Goal: Task Accomplishment & Management: Complete application form

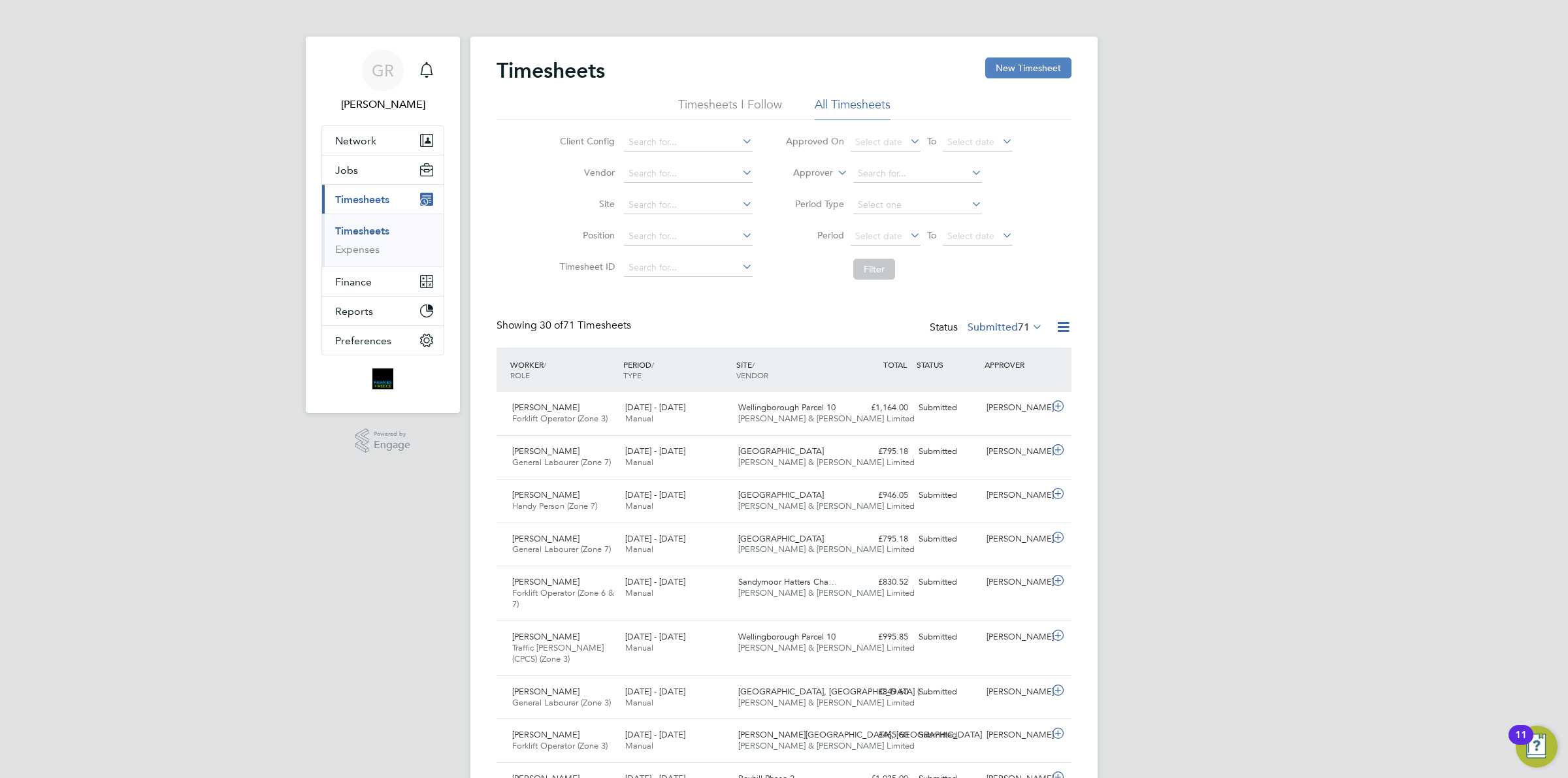
click at [1021, 70] on button "New Timesheet" at bounding box center [1028, 68] width 86 height 21
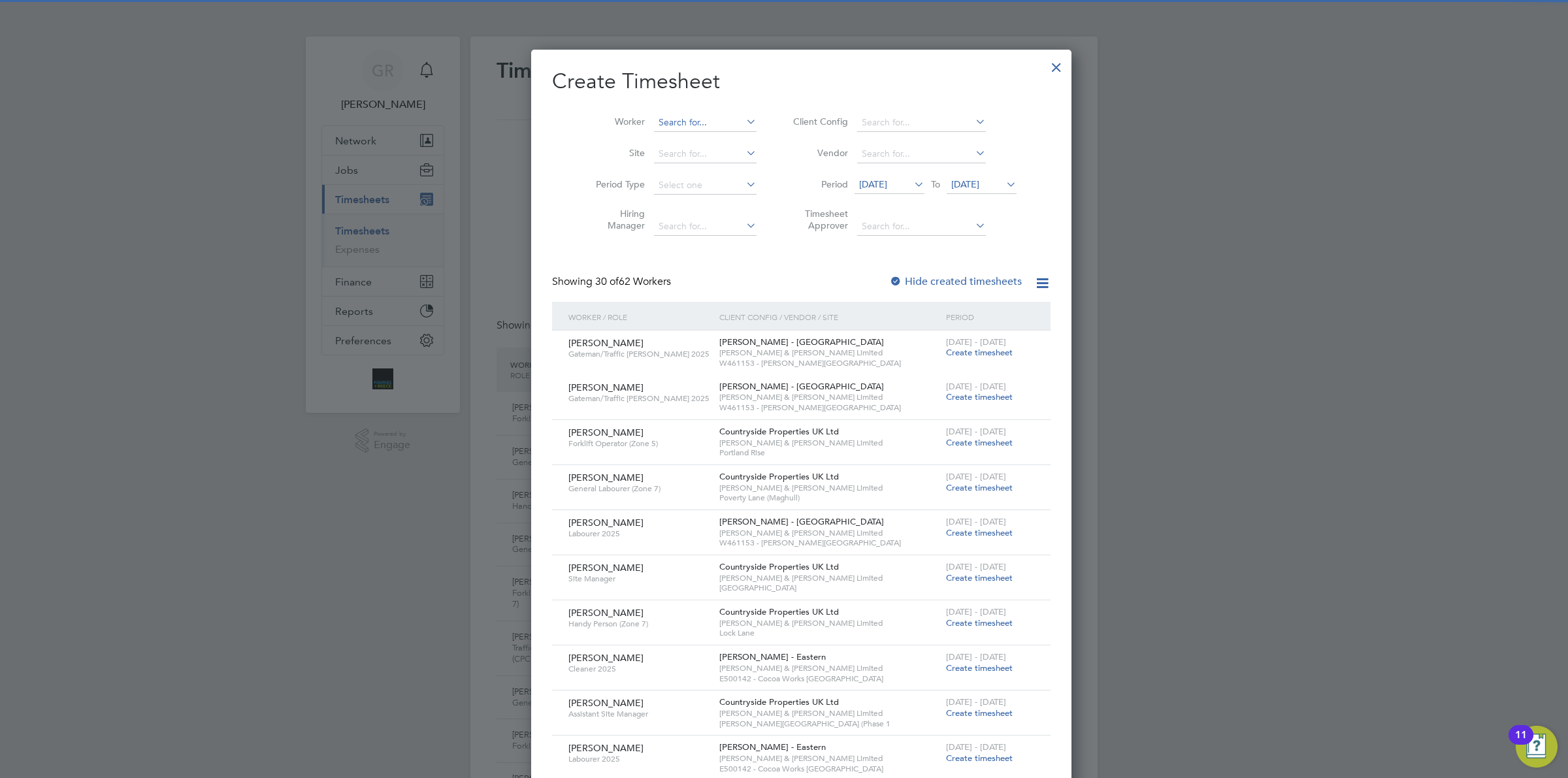
click at [654, 121] on input at bounding box center [705, 122] width 103 height 18
click at [713, 154] on li "Oluw ahbemileke Garuba" at bounding box center [693, 157] width 115 height 18
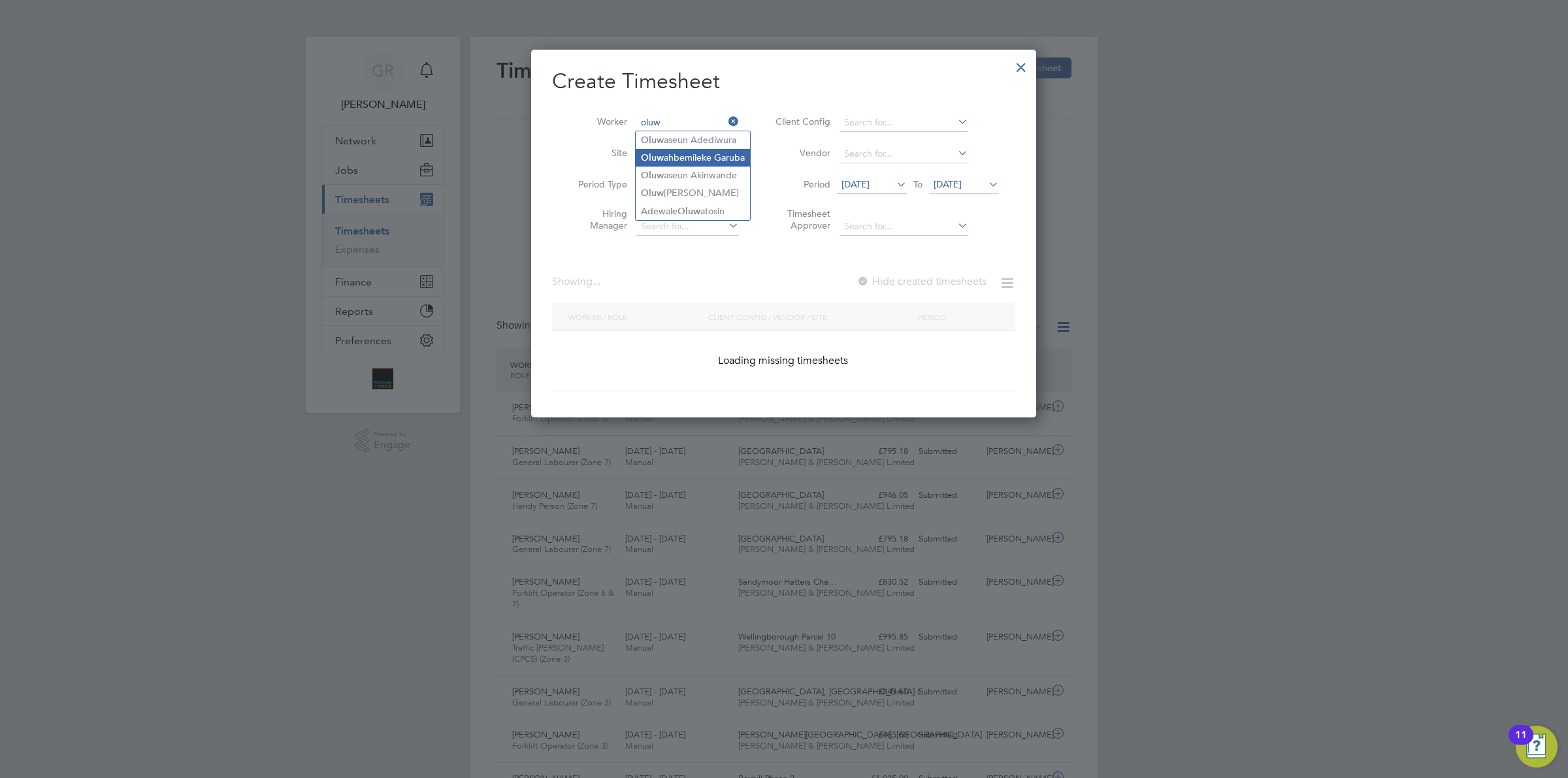
type input "Oluwahbemileke Garuba"
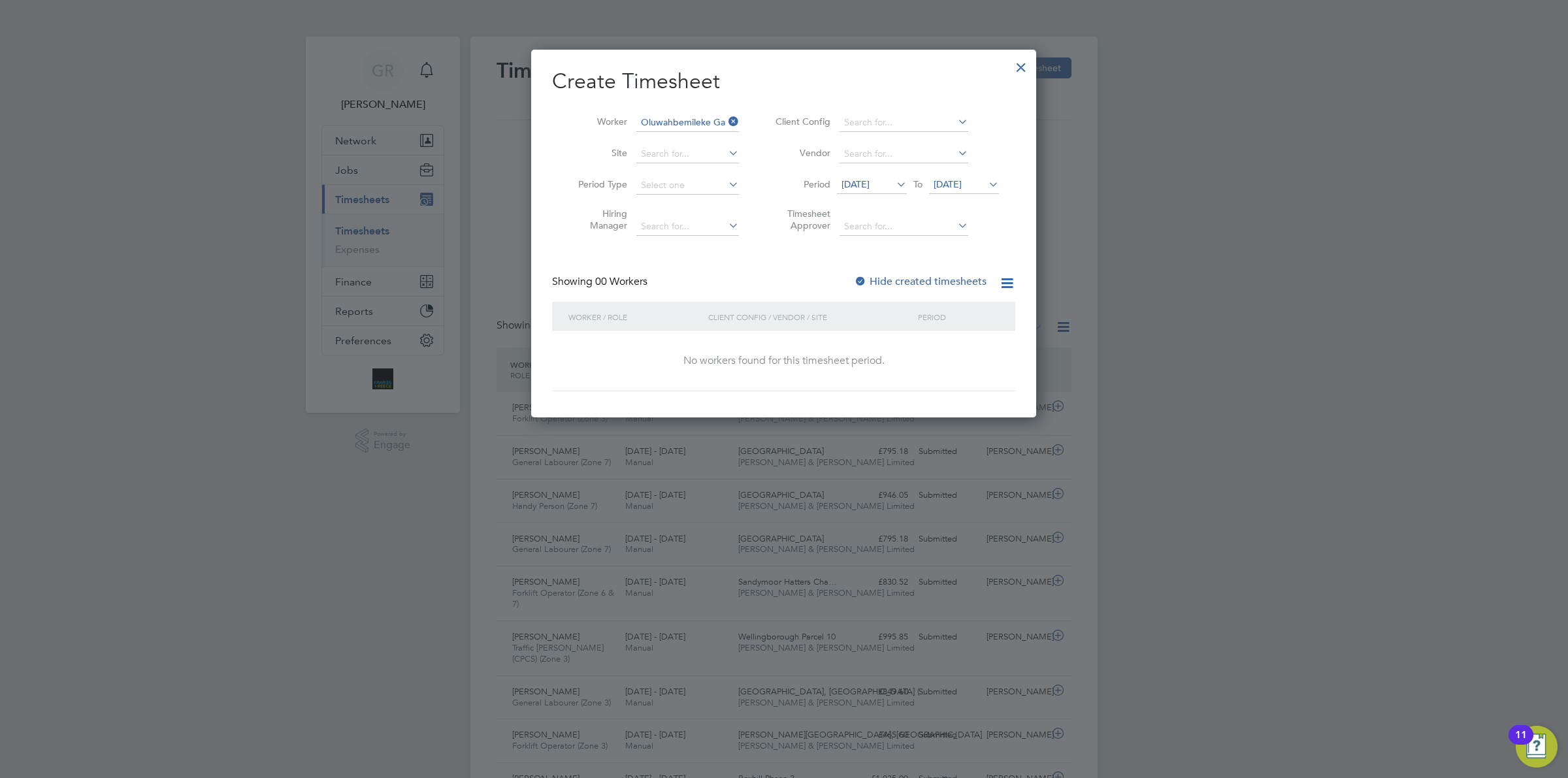
click at [870, 184] on span "[DATE]" at bounding box center [855, 184] width 28 height 12
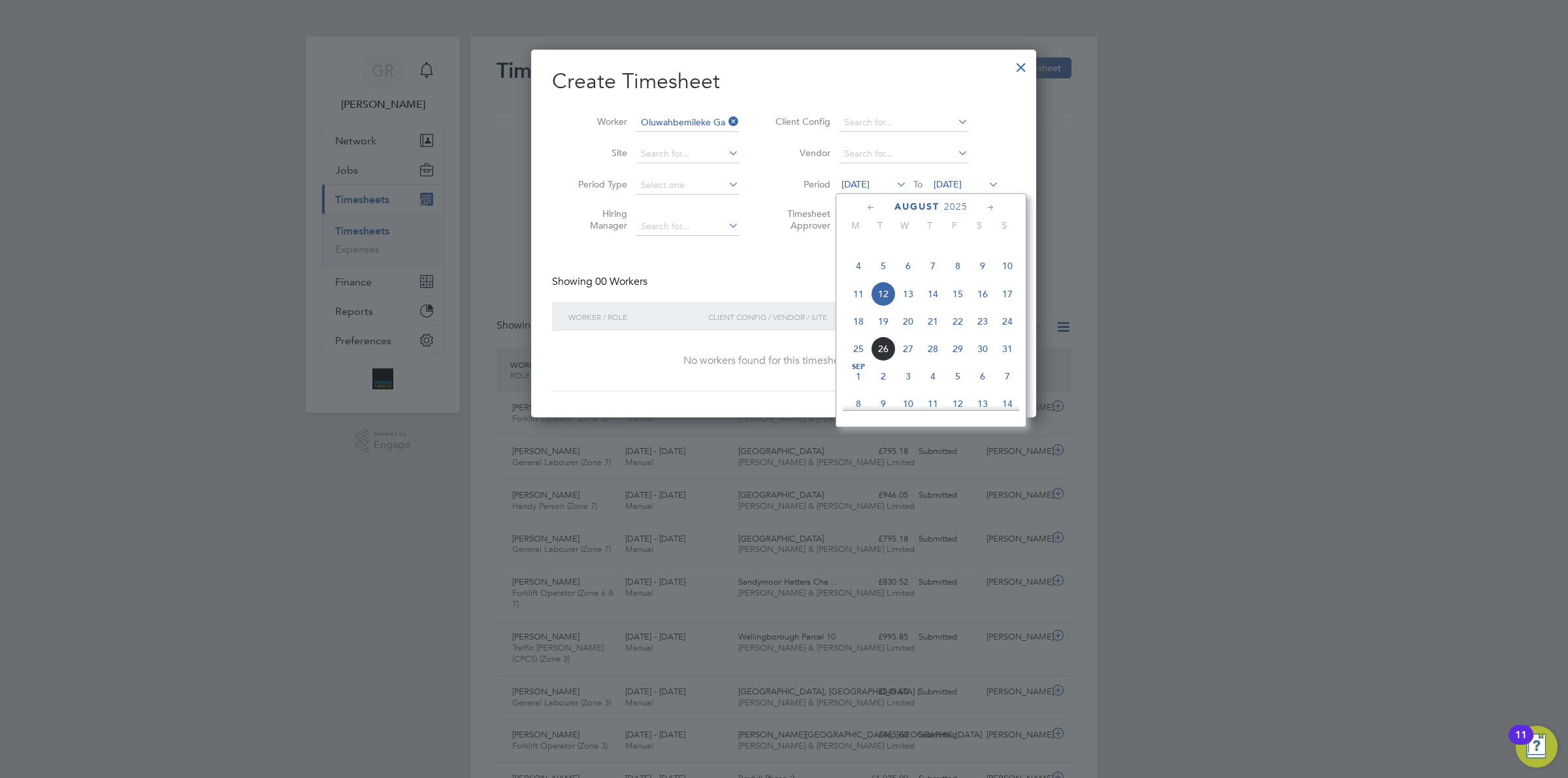
click at [857, 334] on span "18" at bounding box center [858, 321] width 25 height 25
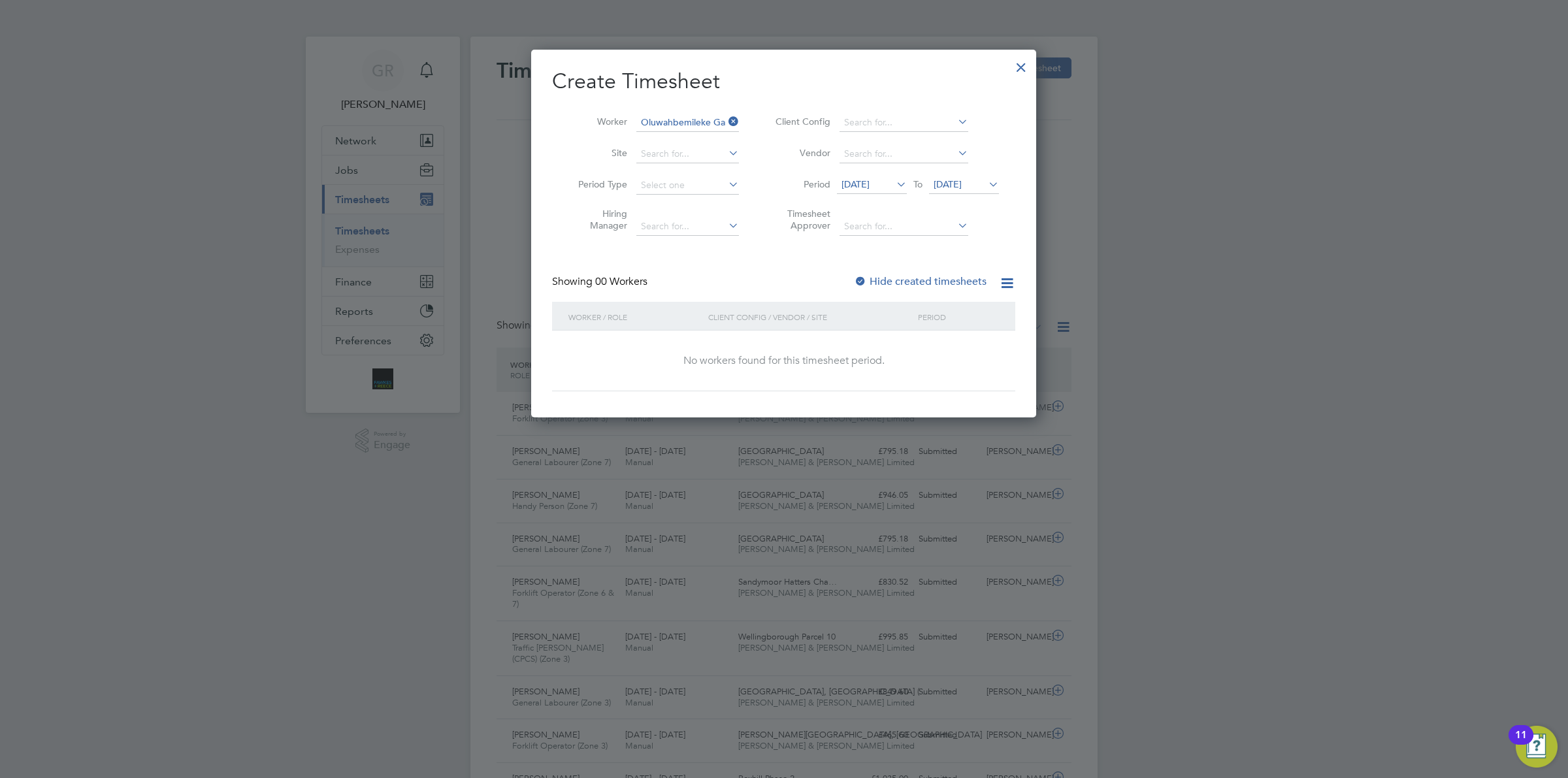
click at [900, 275] on label "Hide created timesheets" at bounding box center [920, 281] width 133 height 13
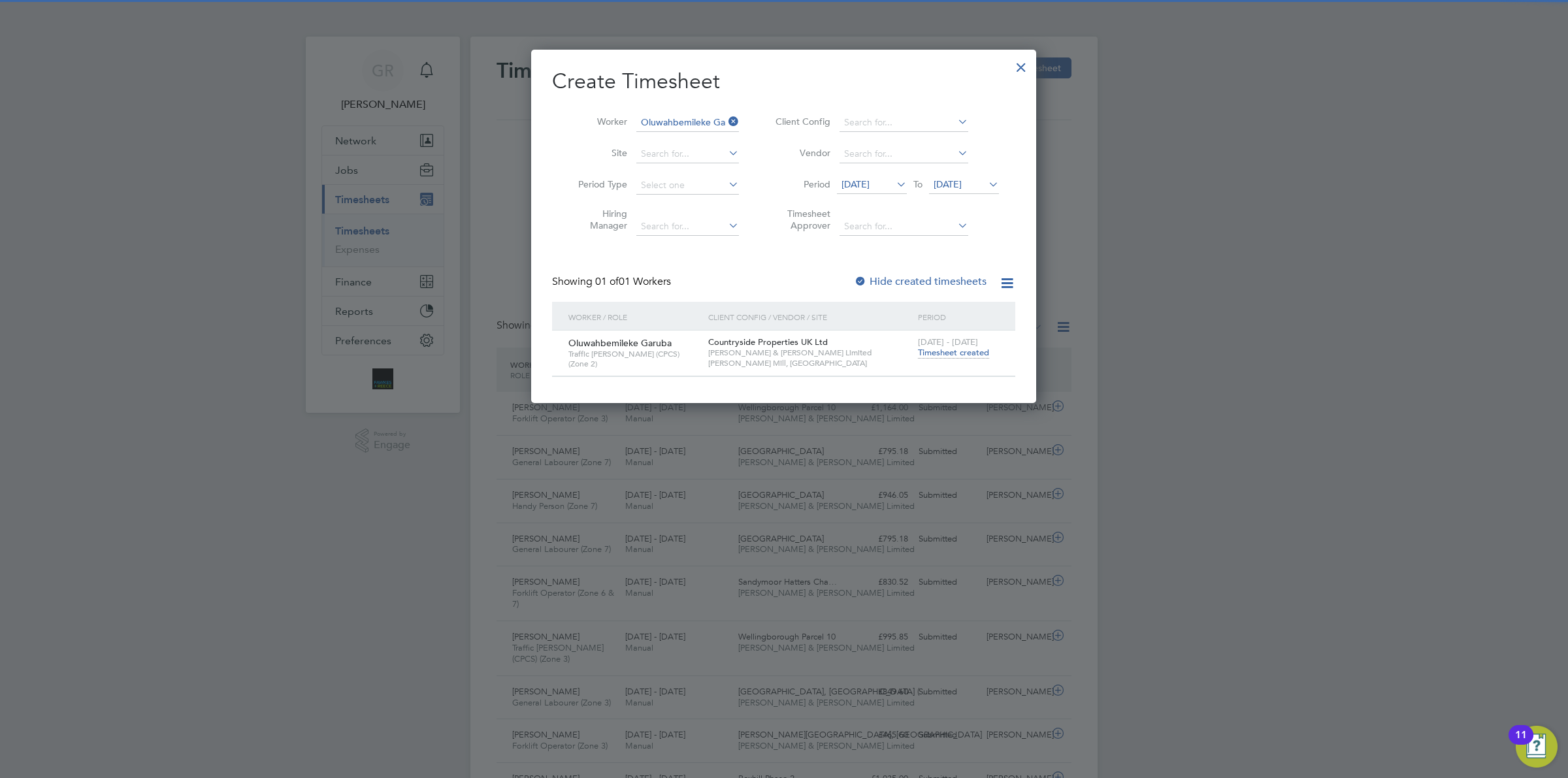
click at [932, 354] on span "Timesheet created" at bounding box center [953, 353] width 71 height 12
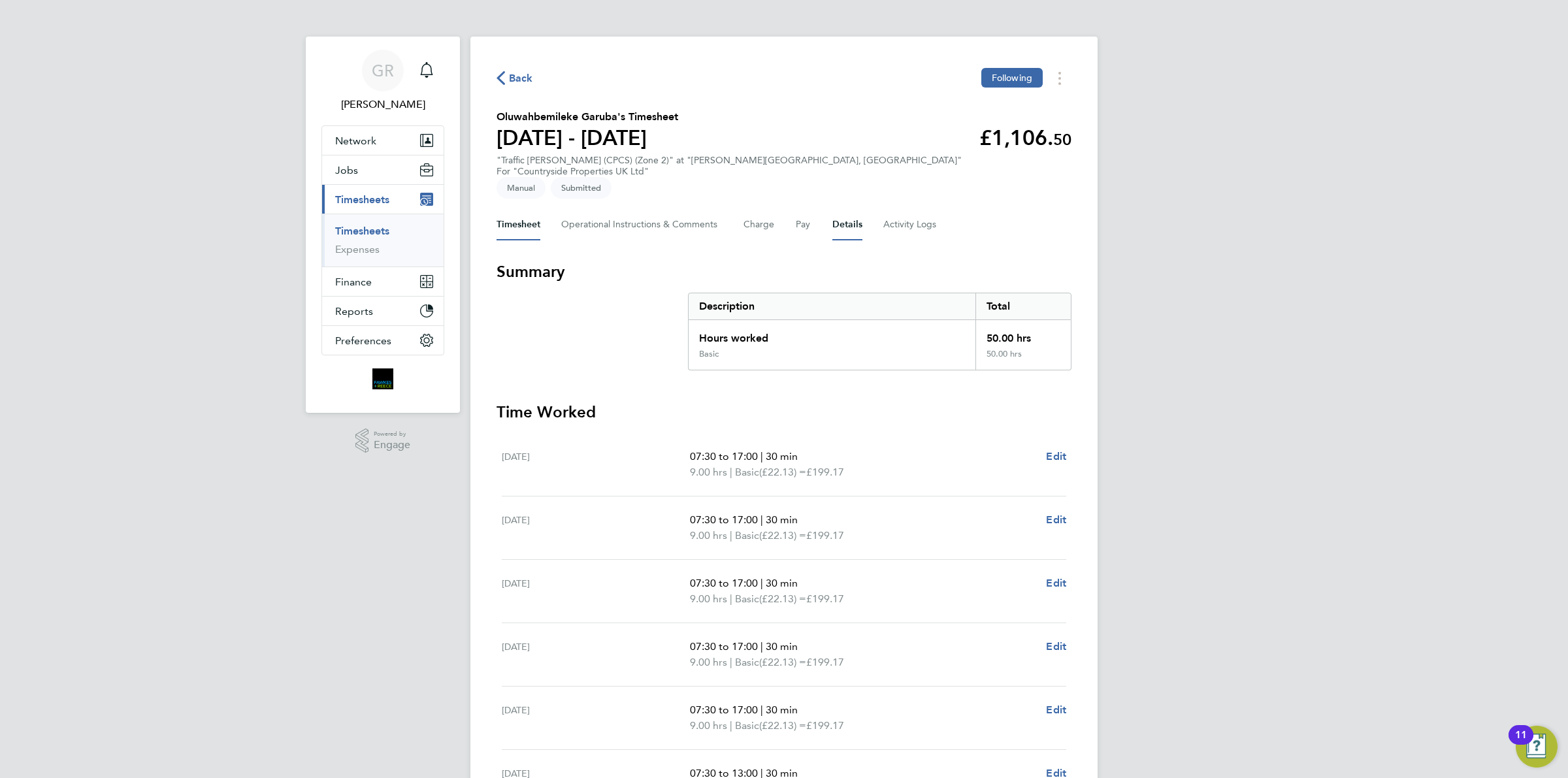
click at [840, 209] on button "Details" at bounding box center [847, 224] width 30 height 32
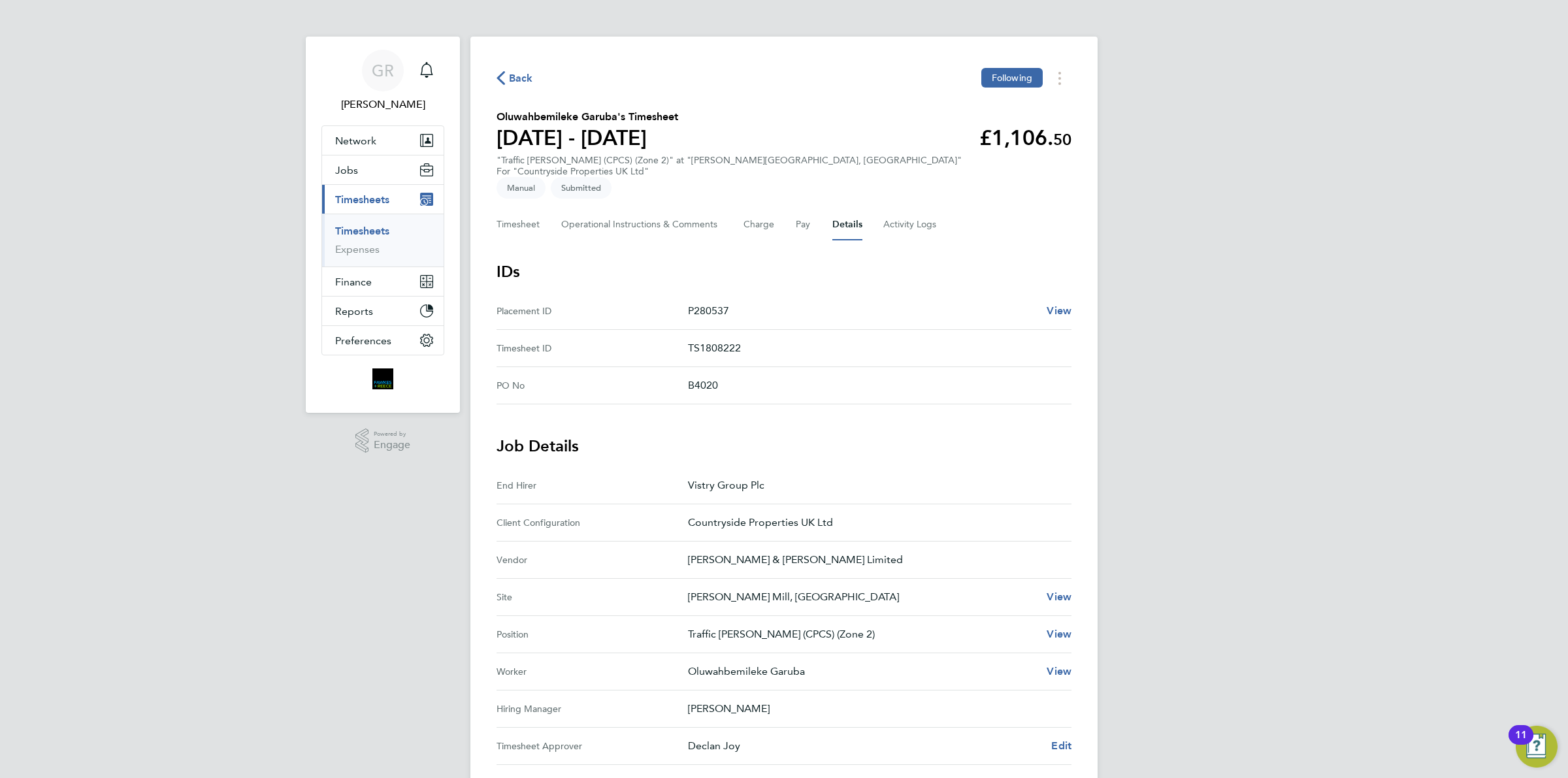
click at [514, 80] on span "Back" at bounding box center [521, 78] width 24 height 15
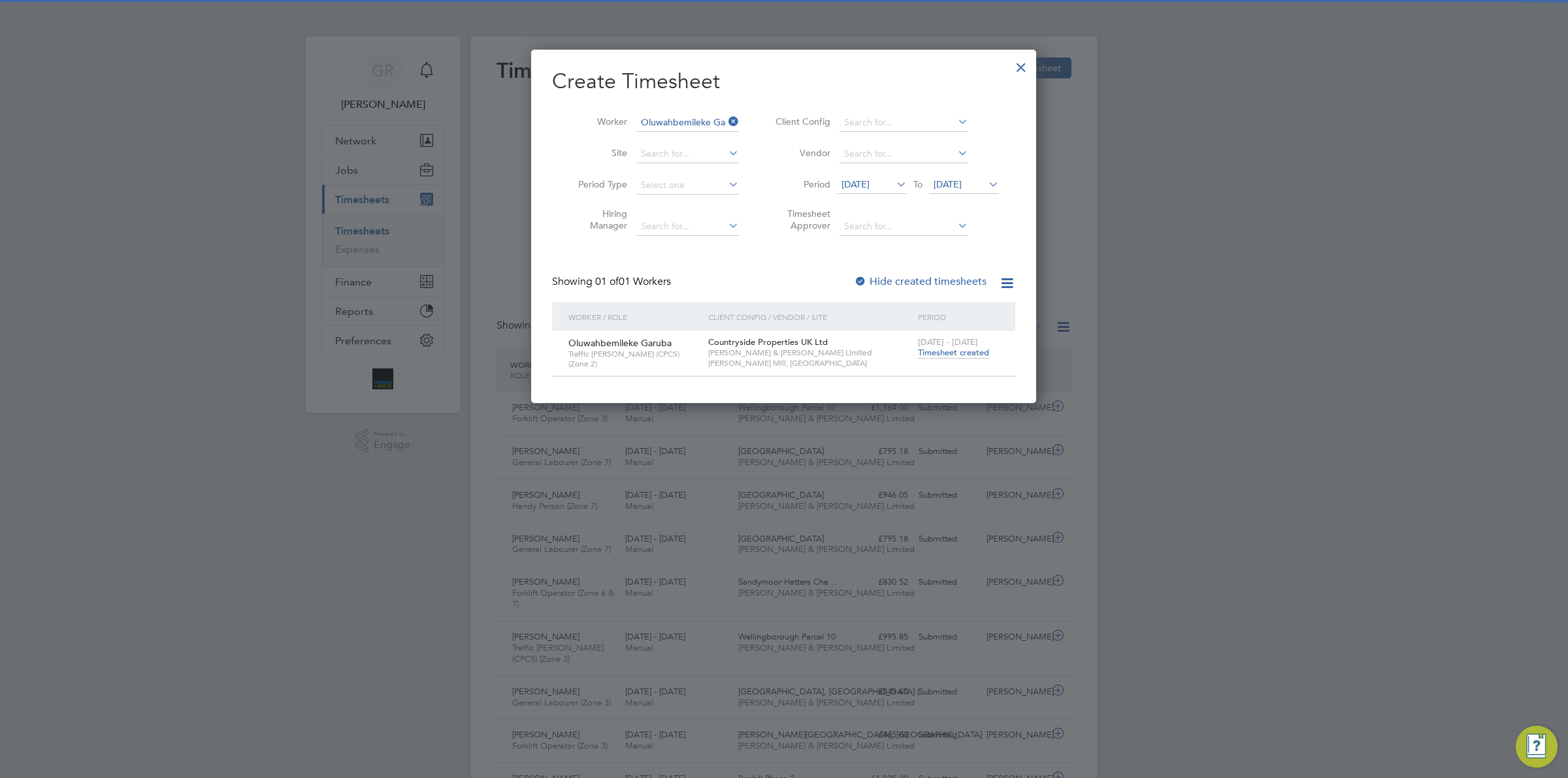
click at [726, 117] on icon at bounding box center [726, 121] width 0 height 18
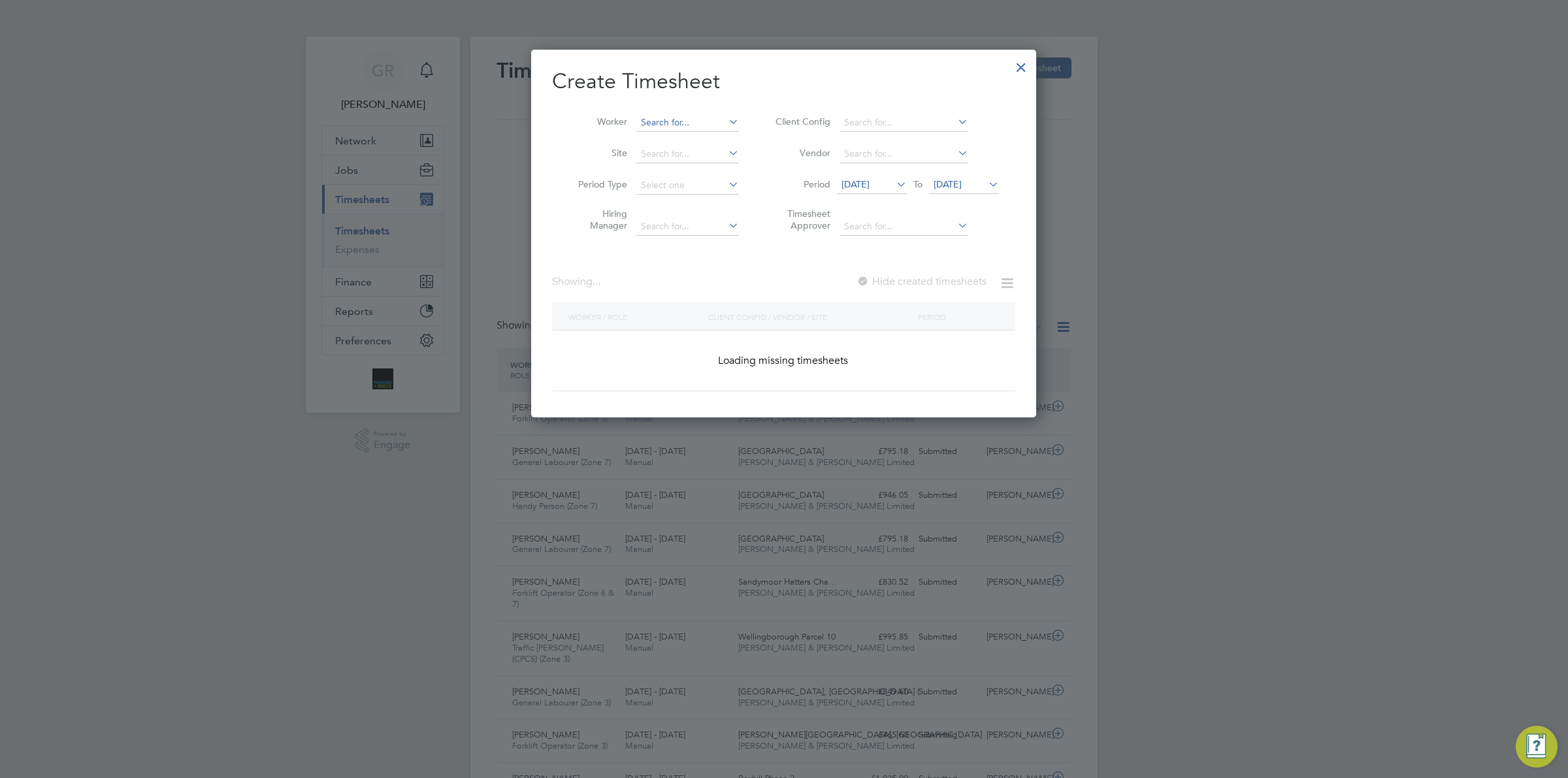
click at [694, 120] on input at bounding box center [688, 122] width 103 height 18
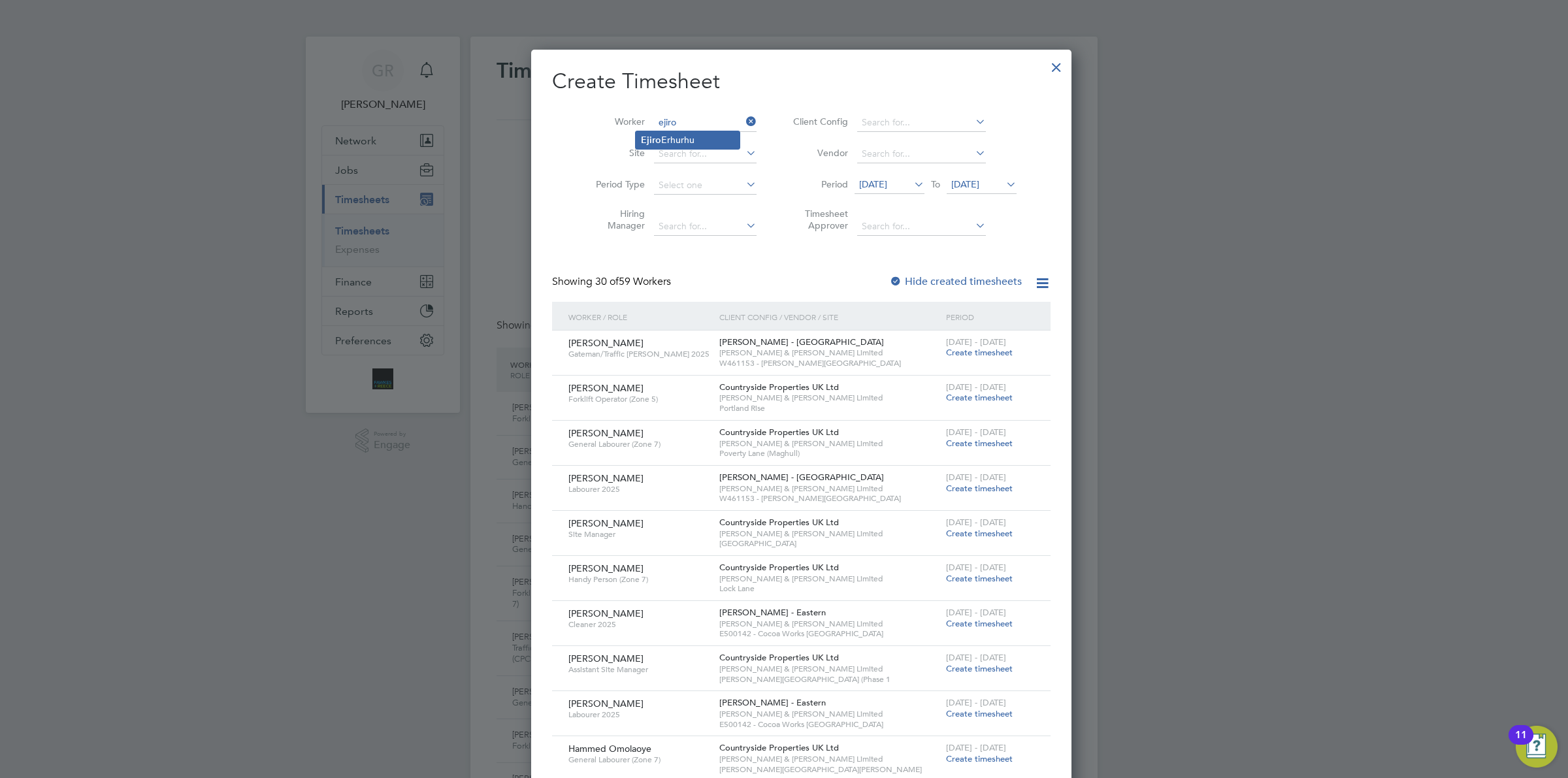
click at [686, 134] on li "[PERSON_NAME]" at bounding box center [687, 140] width 104 height 18
type input "[PERSON_NAME]"
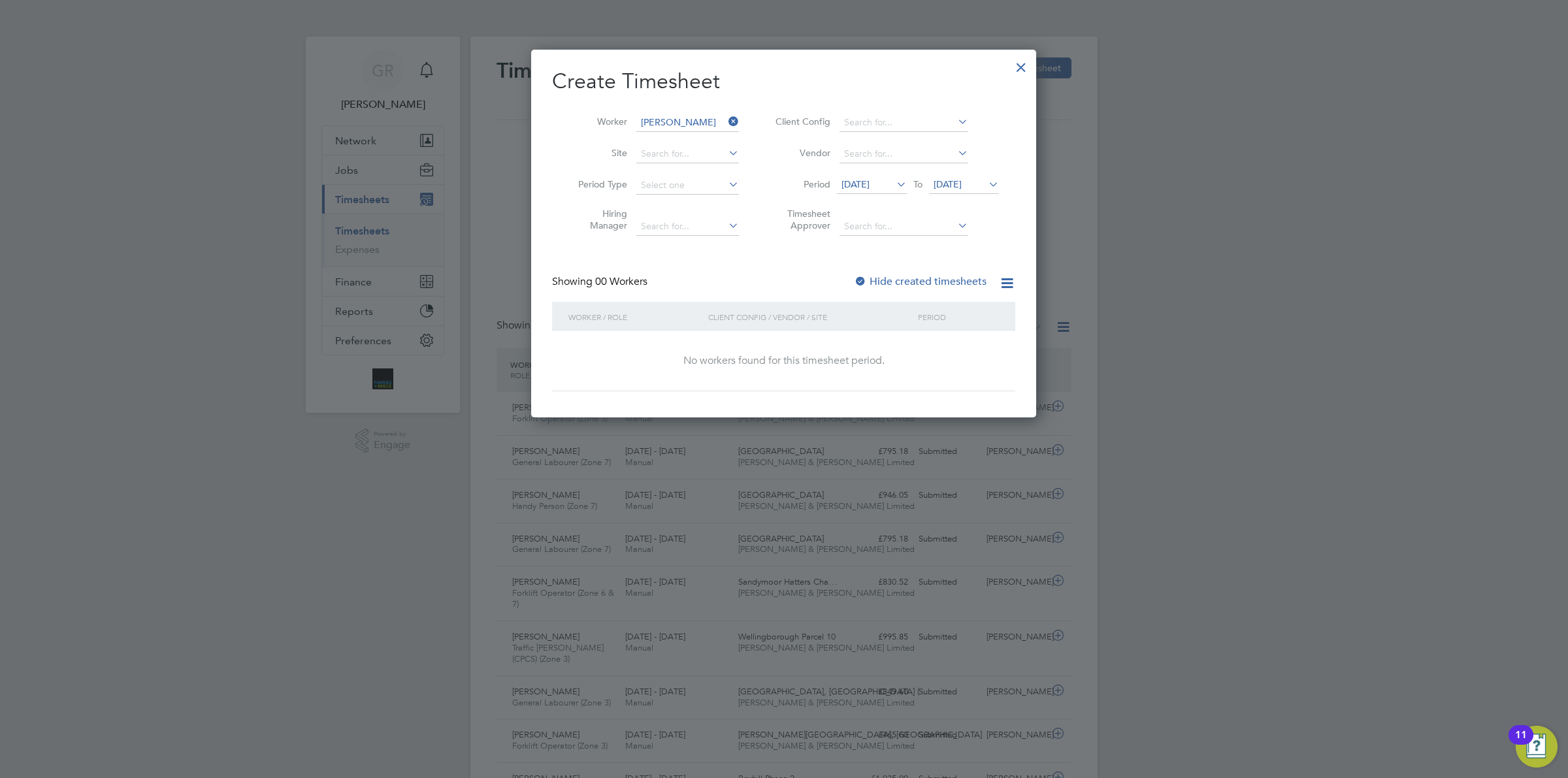
click at [906, 272] on div "Create Timesheet Worker [PERSON_NAME] Site Period Type Hiring Manager Client Co…" at bounding box center [783, 229] width 463 height 324
click at [905, 281] on label "Hide created timesheets" at bounding box center [920, 281] width 133 height 13
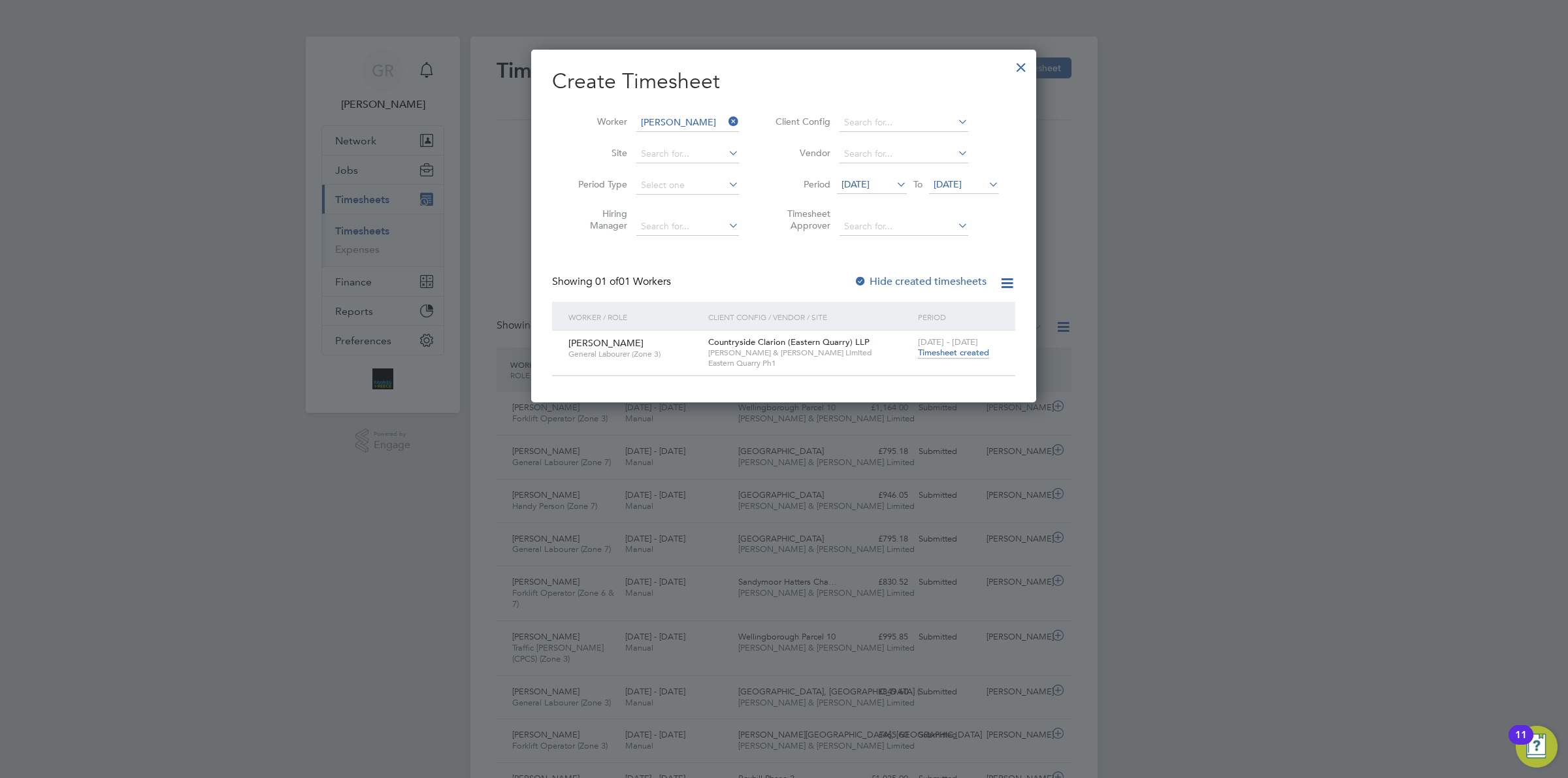
click at [951, 355] on span "Timesheet created" at bounding box center [953, 353] width 71 height 12
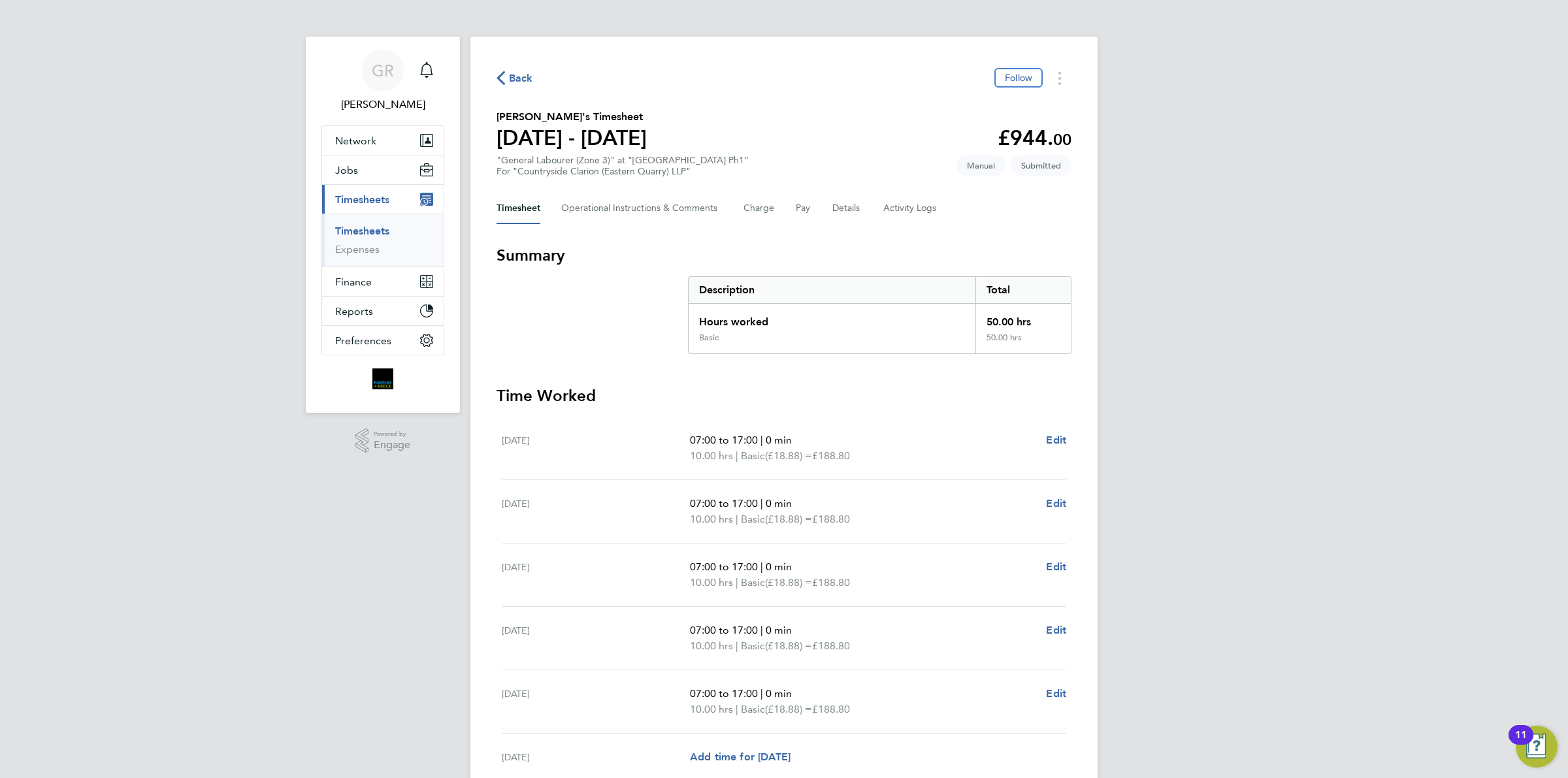
click at [529, 70] on span "Back" at bounding box center [521, 78] width 24 height 15
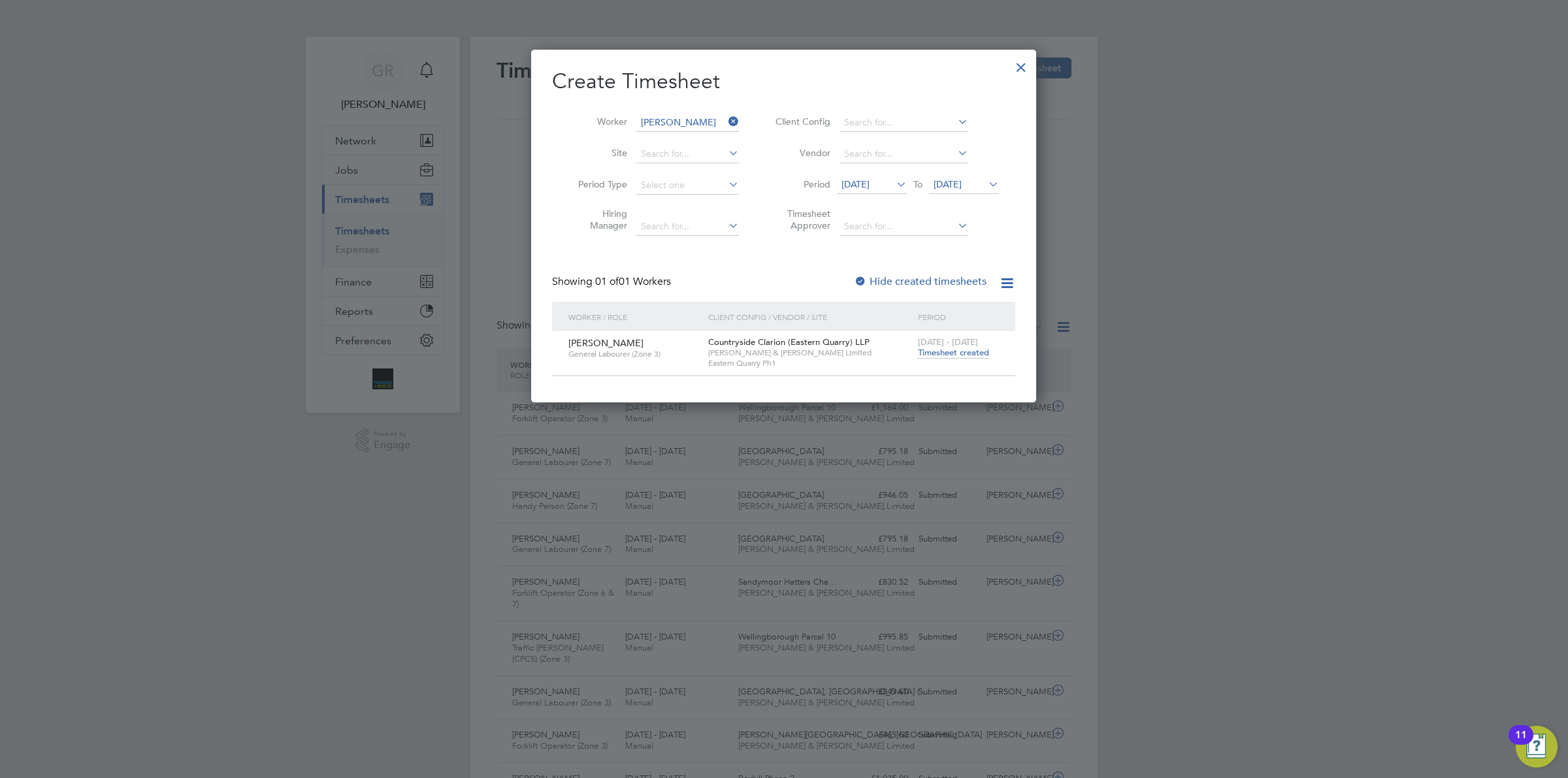
click at [726, 117] on icon at bounding box center [726, 121] width 0 height 18
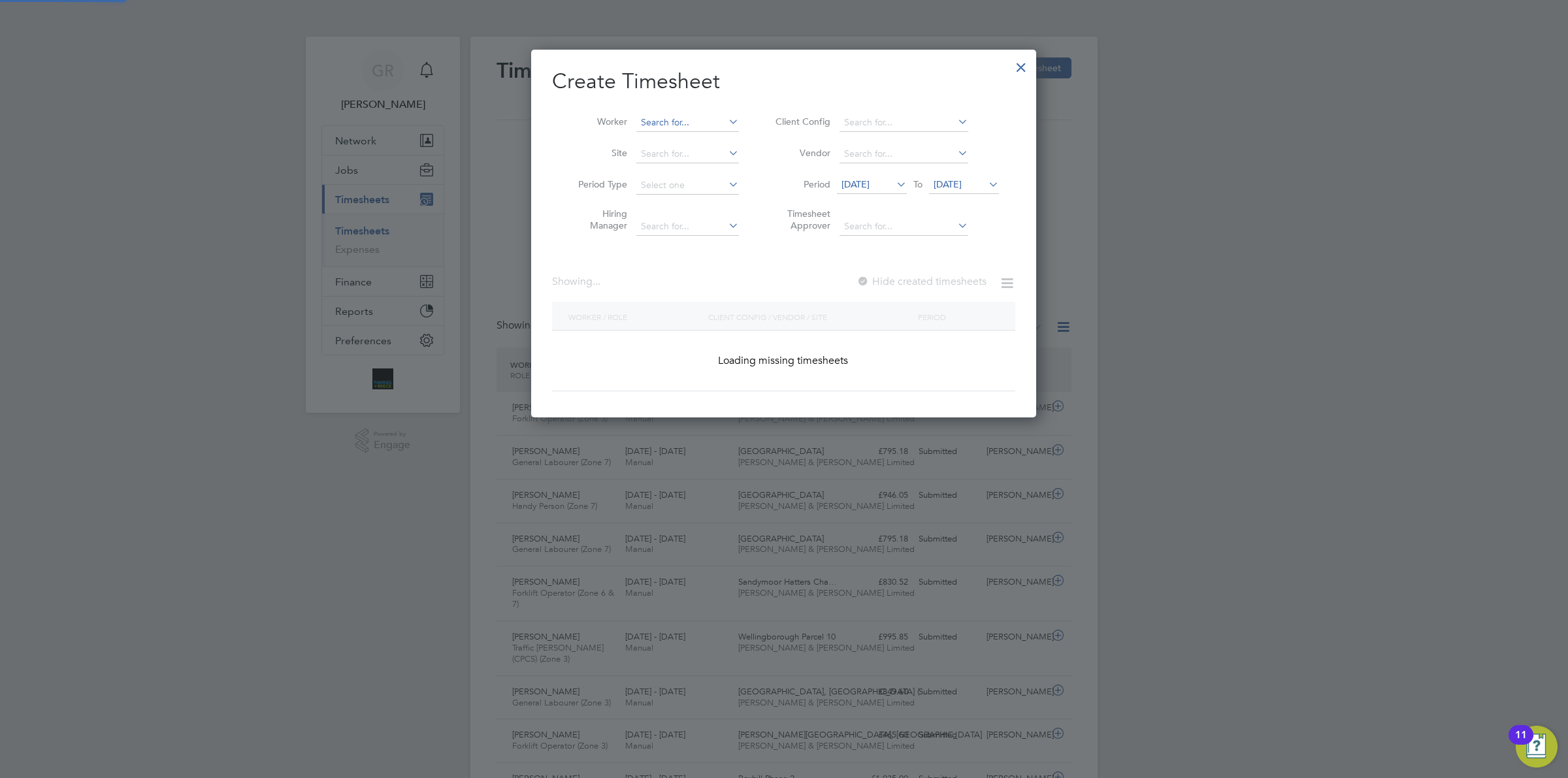
click at [700, 122] on input at bounding box center [688, 122] width 103 height 18
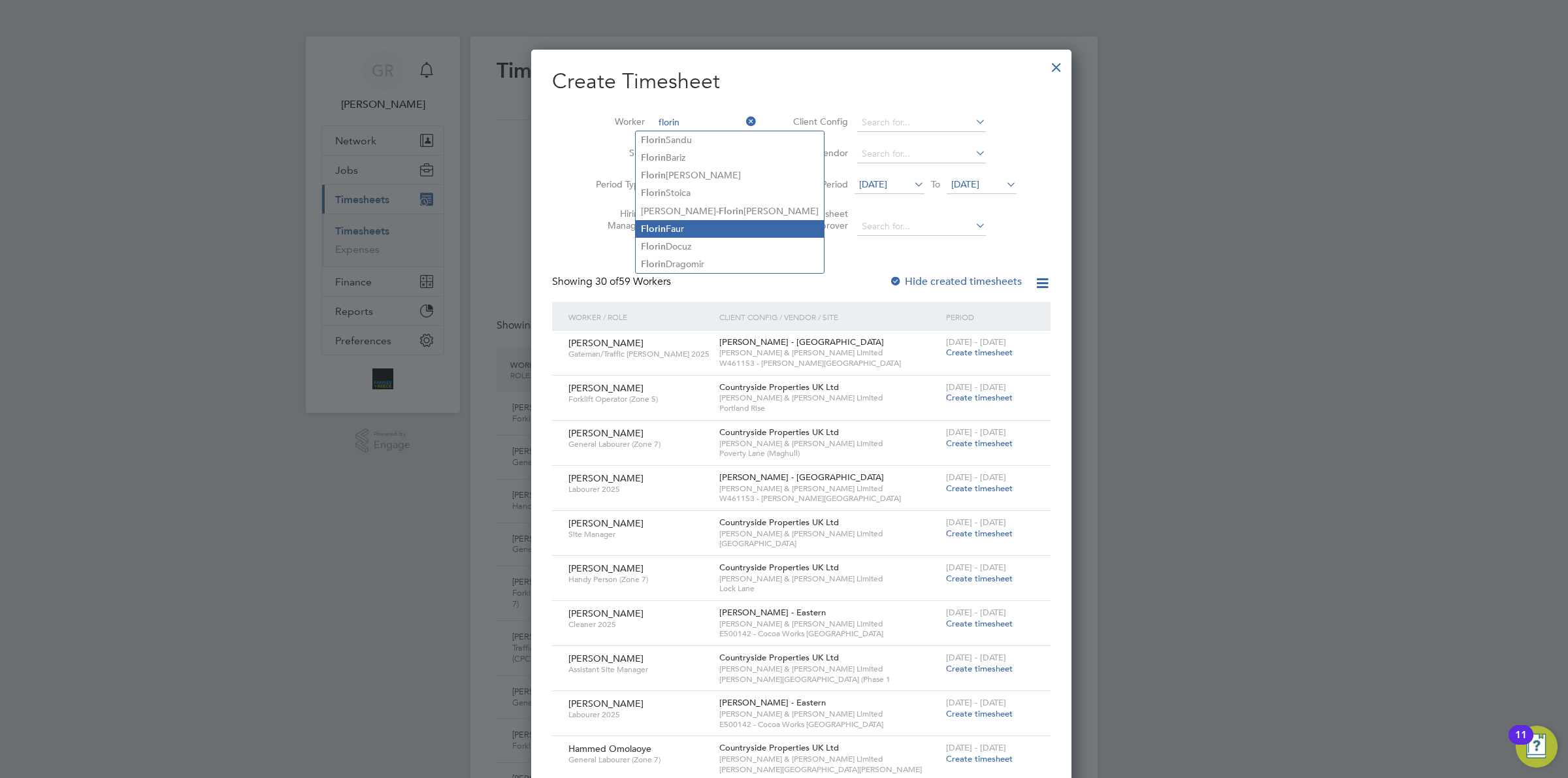
click at [697, 225] on li "[PERSON_NAME]" at bounding box center [730, 229] width 188 height 18
type input "[PERSON_NAME]"
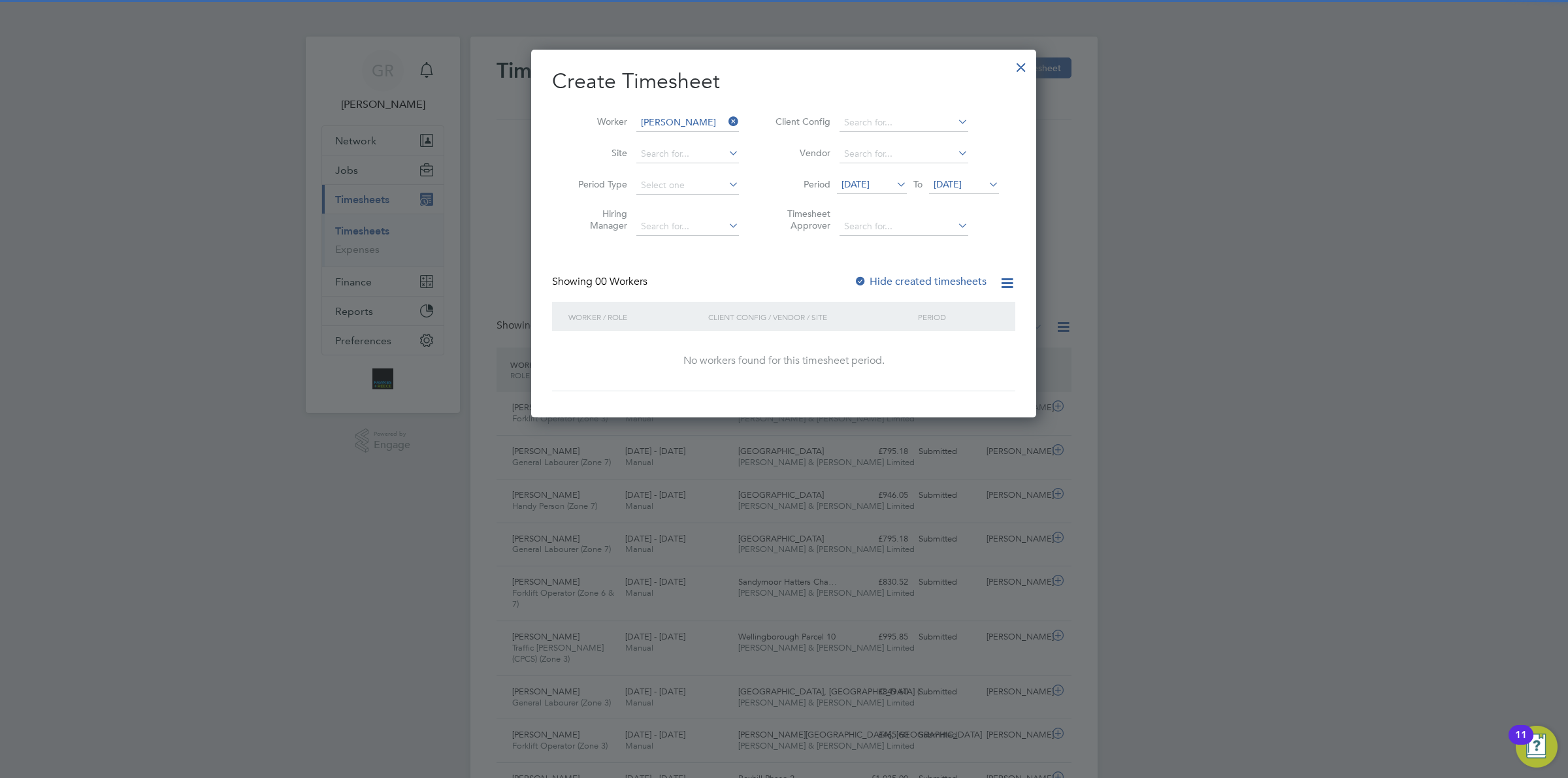
click at [938, 279] on label "Hide created timesheets" at bounding box center [920, 281] width 133 height 13
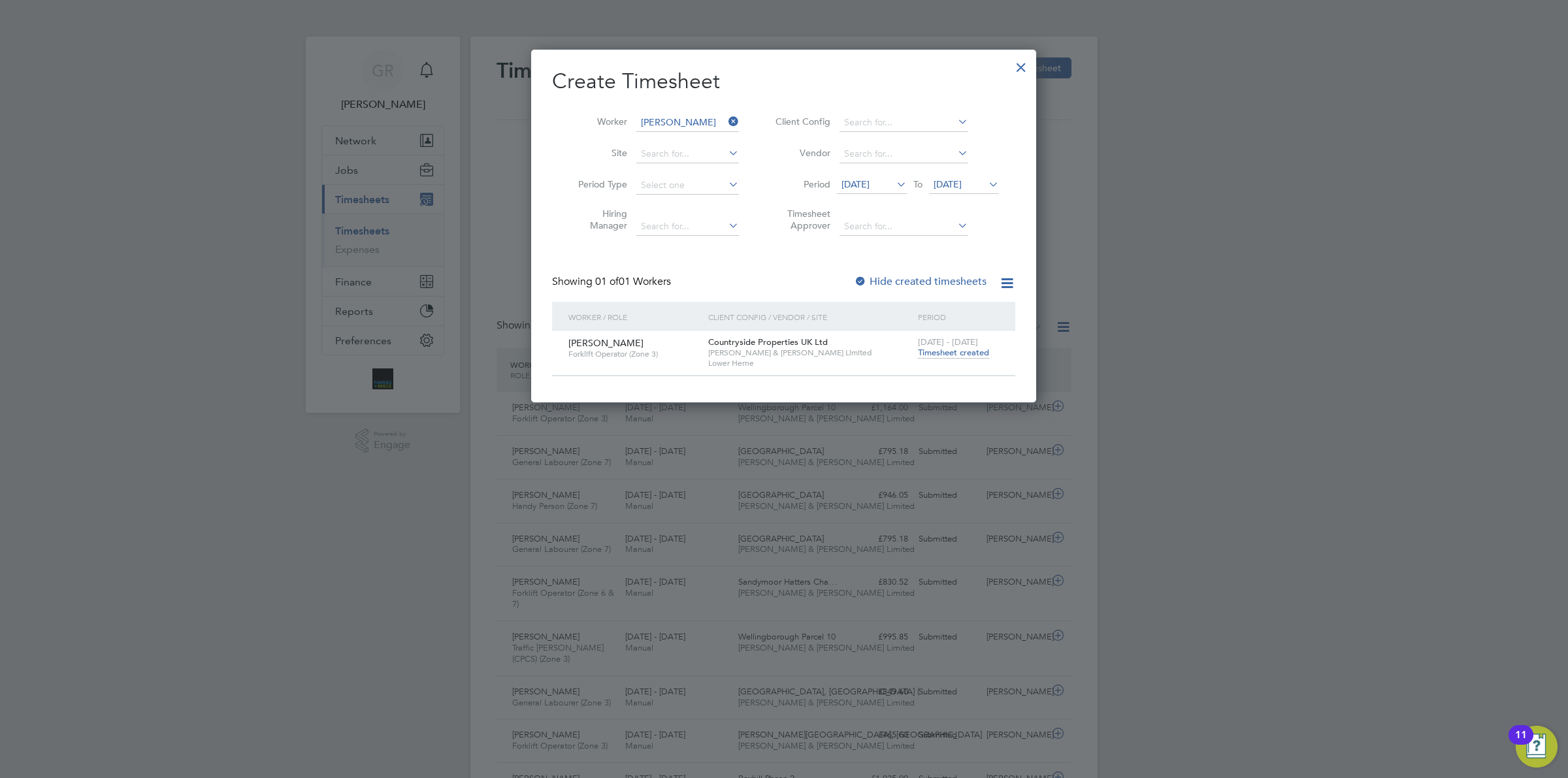
click at [941, 351] on span "Timesheet created" at bounding box center [953, 353] width 71 height 12
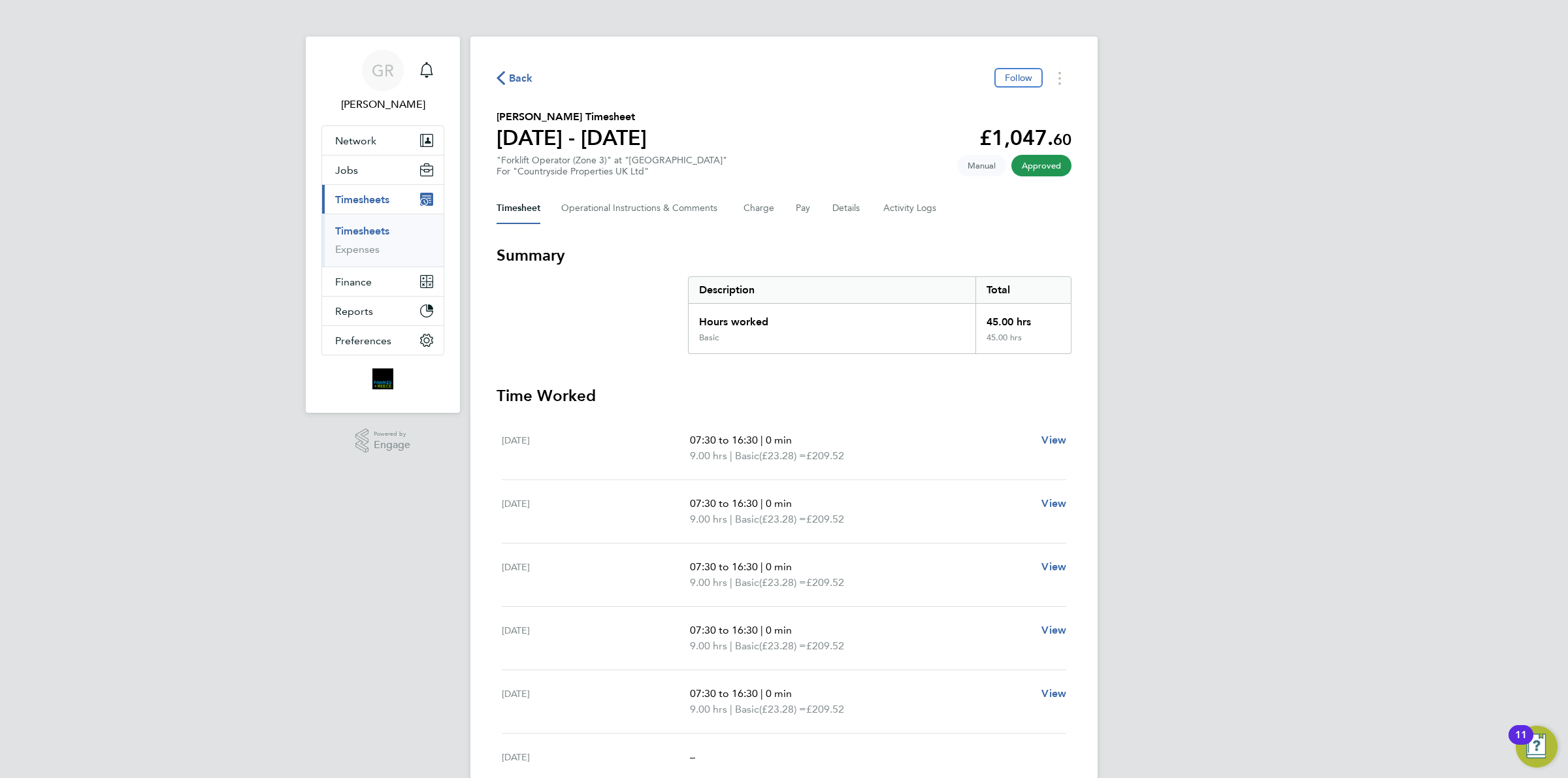
click at [516, 74] on span "Back" at bounding box center [521, 78] width 24 height 15
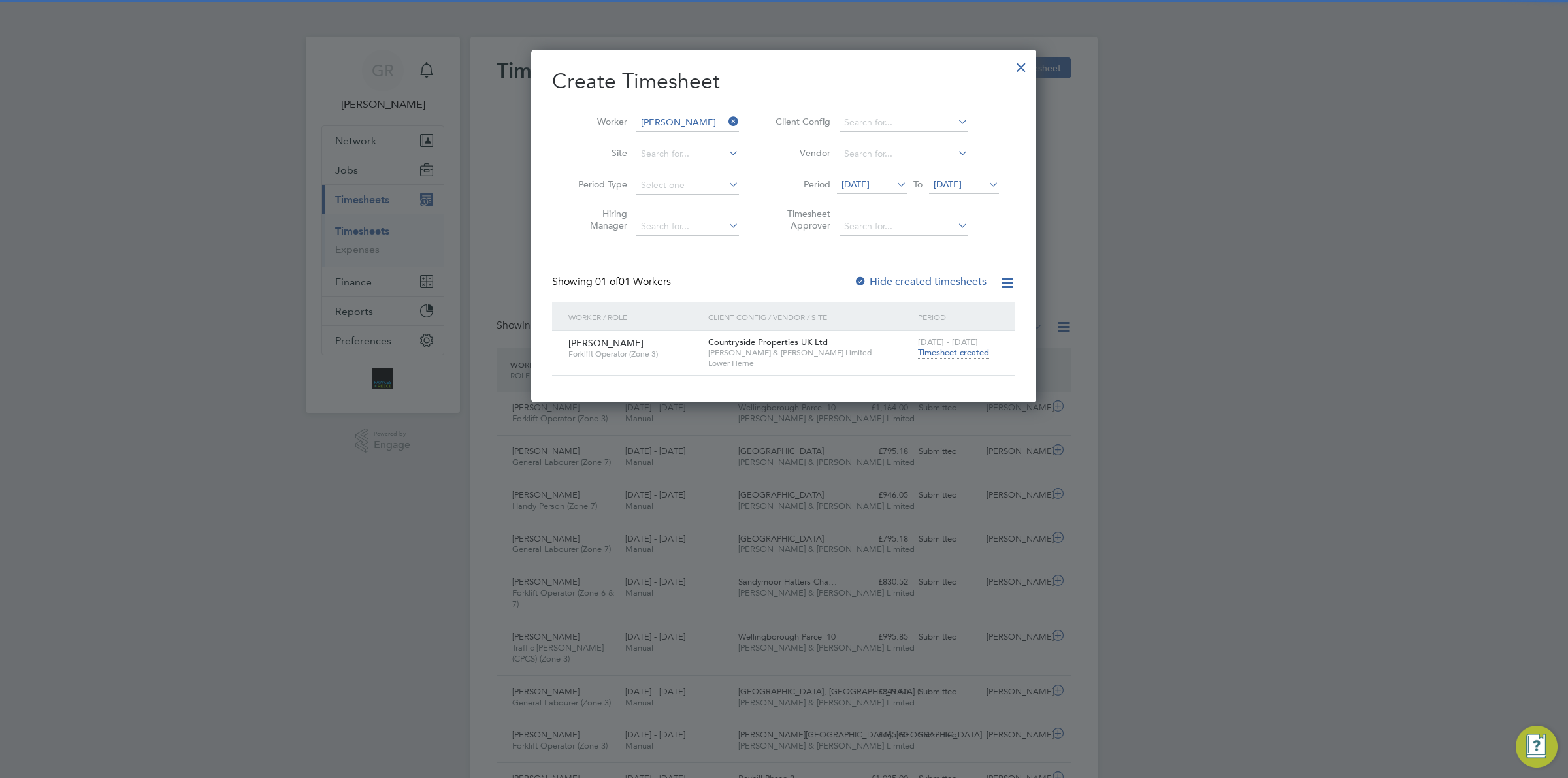
scroll to position [33, 113]
click at [726, 116] on icon at bounding box center [726, 121] width 0 height 18
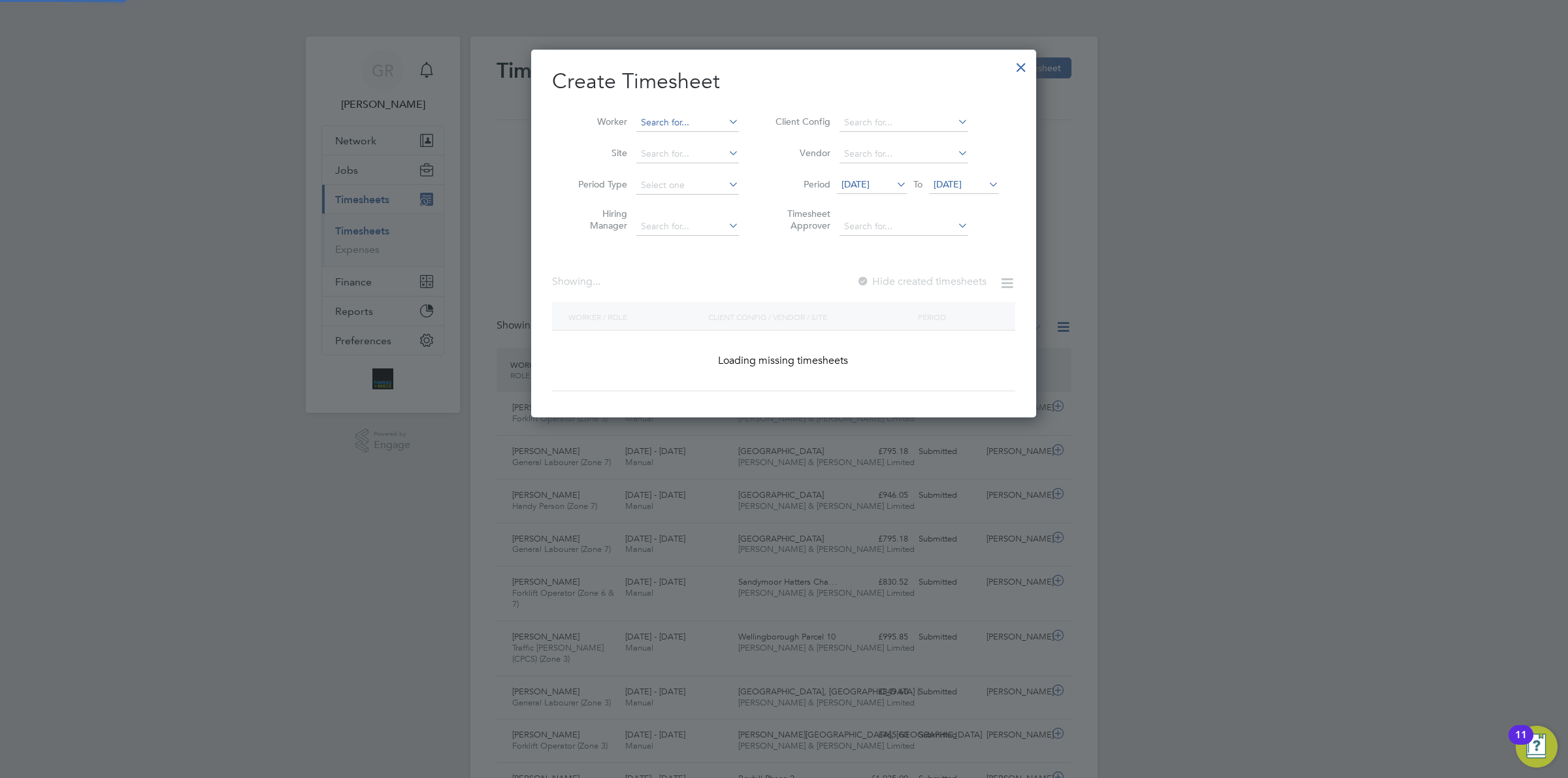
click at [684, 115] on input at bounding box center [688, 122] width 103 height 18
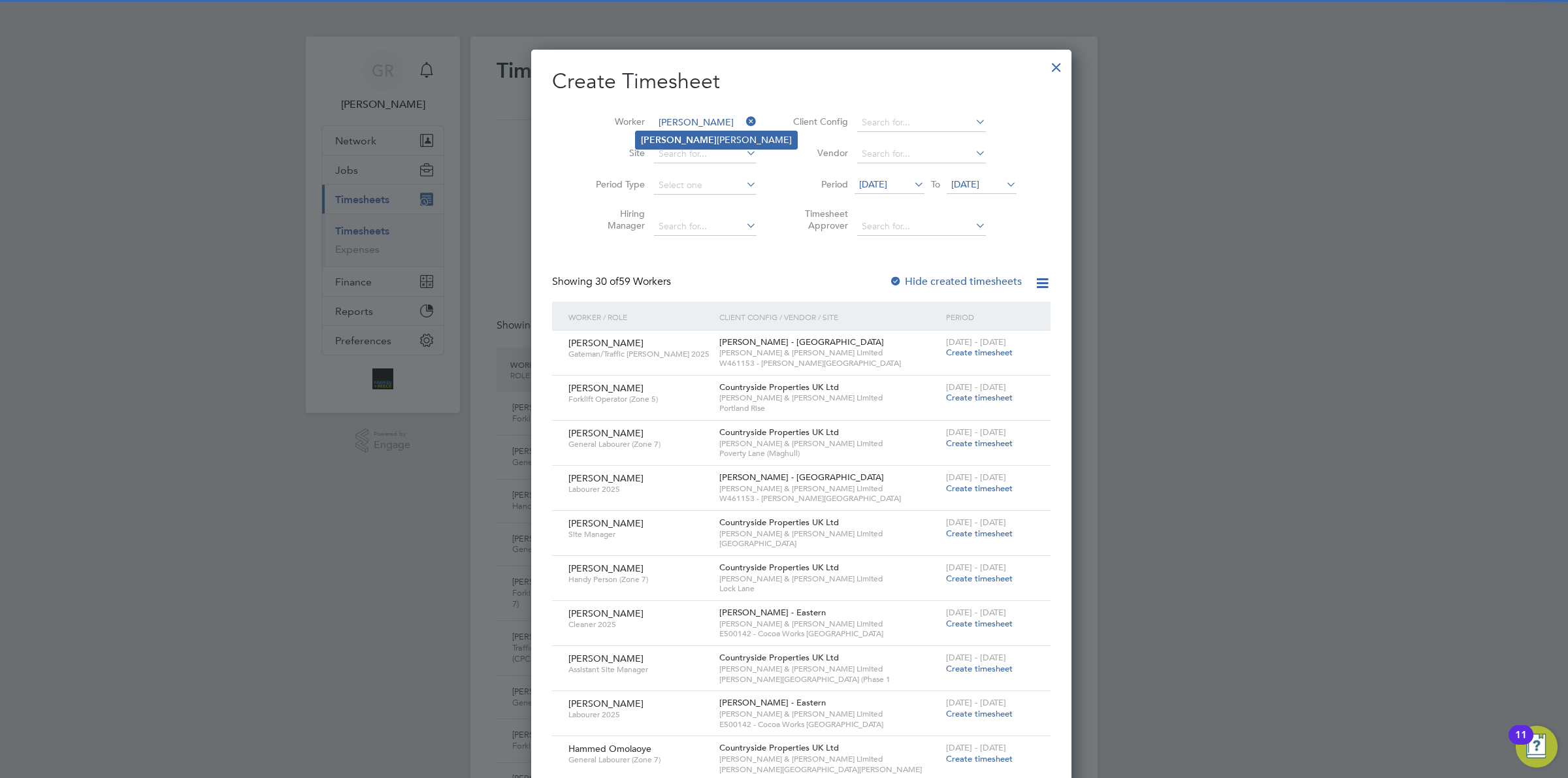
click at [696, 142] on li "[PERSON_NAME]" at bounding box center [716, 140] width 162 height 18
type input "[PERSON_NAME]"
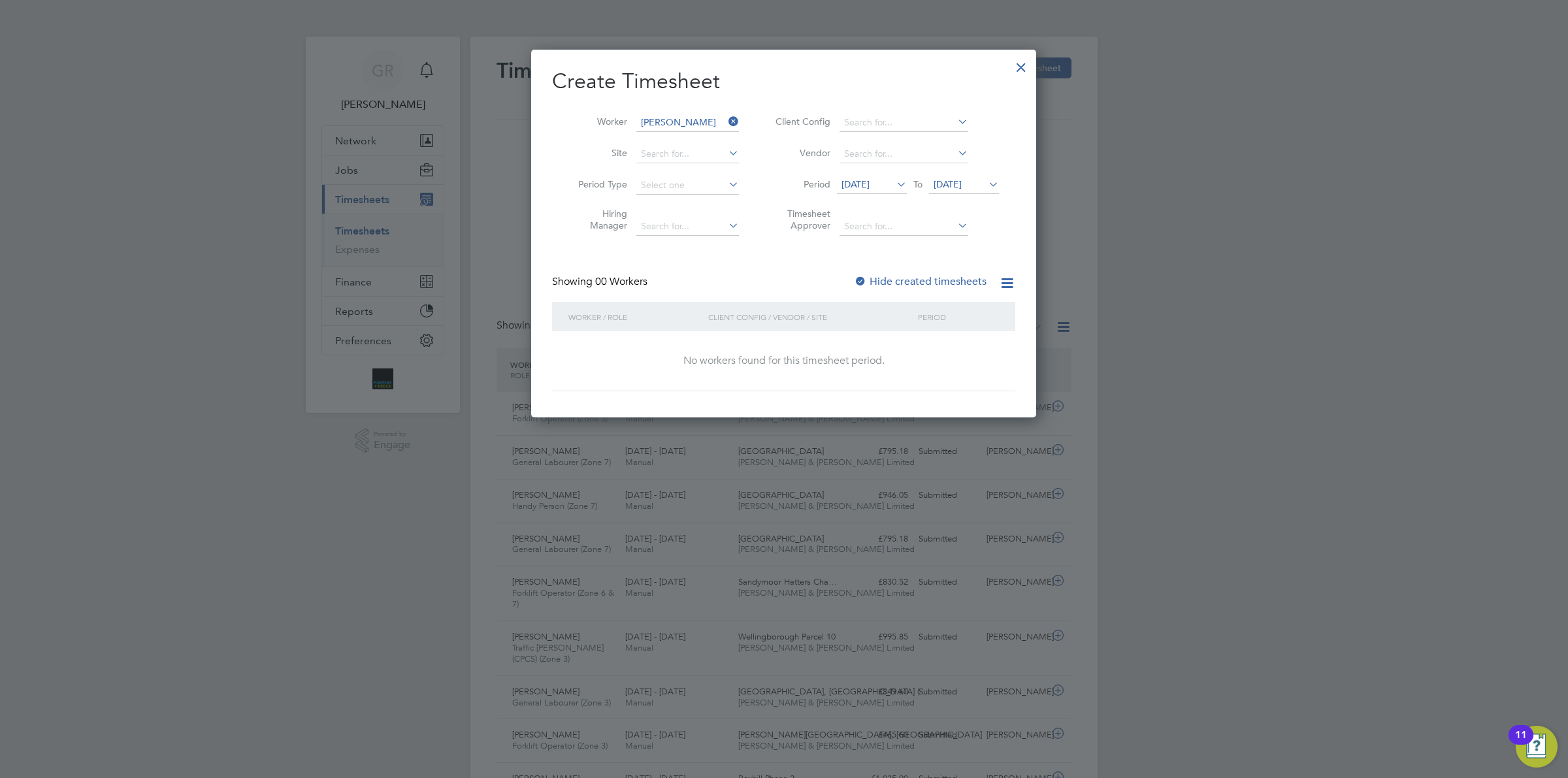
click at [940, 280] on label "Hide created timesheets" at bounding box center [920, 281] width 133 height 13
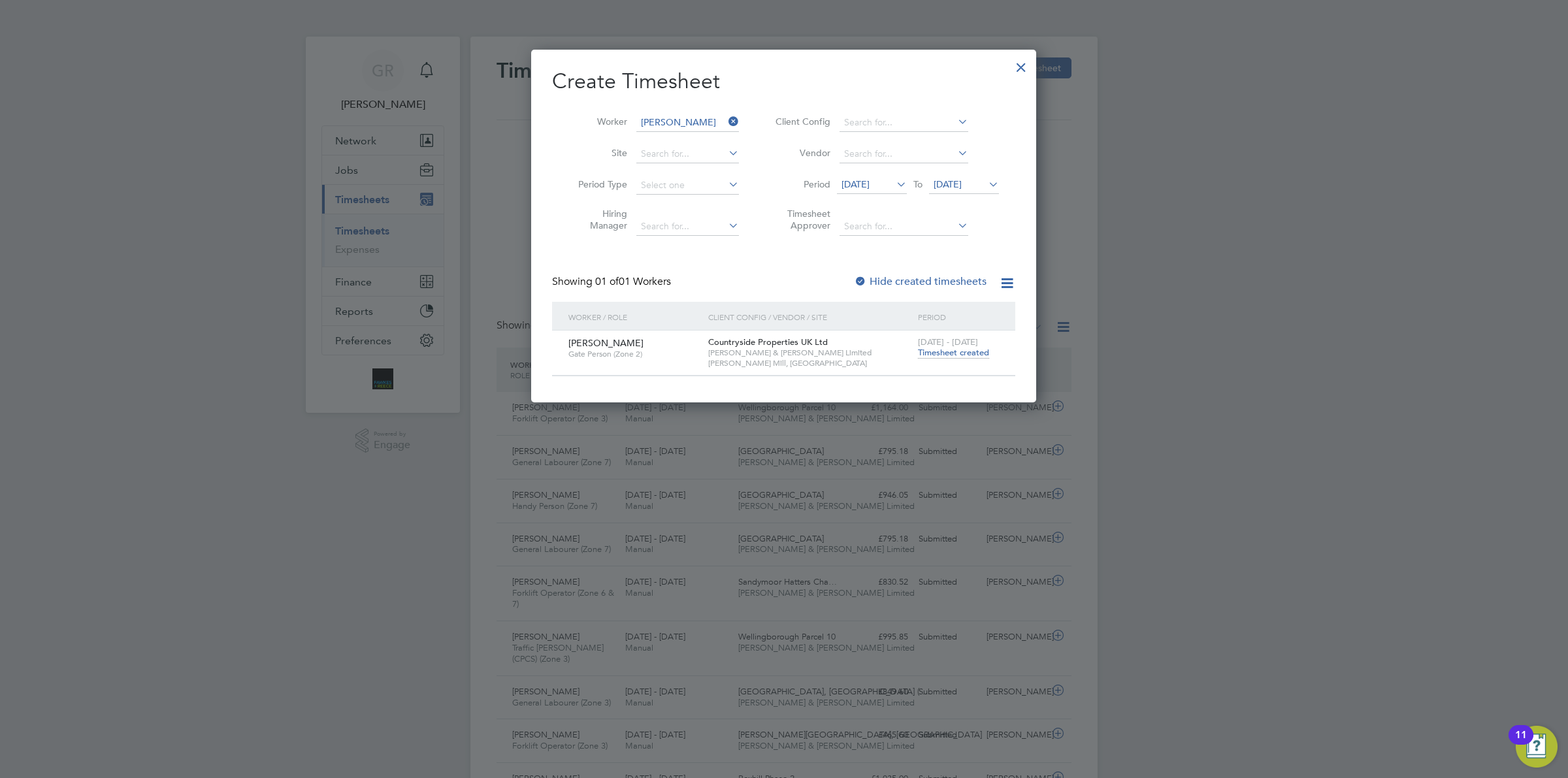
click at [946, 351] on span "Timesheet created" at bounding box center [953, 353] width 71 height 12
